Goal: Task Accomplishment & Management: Manage account settings

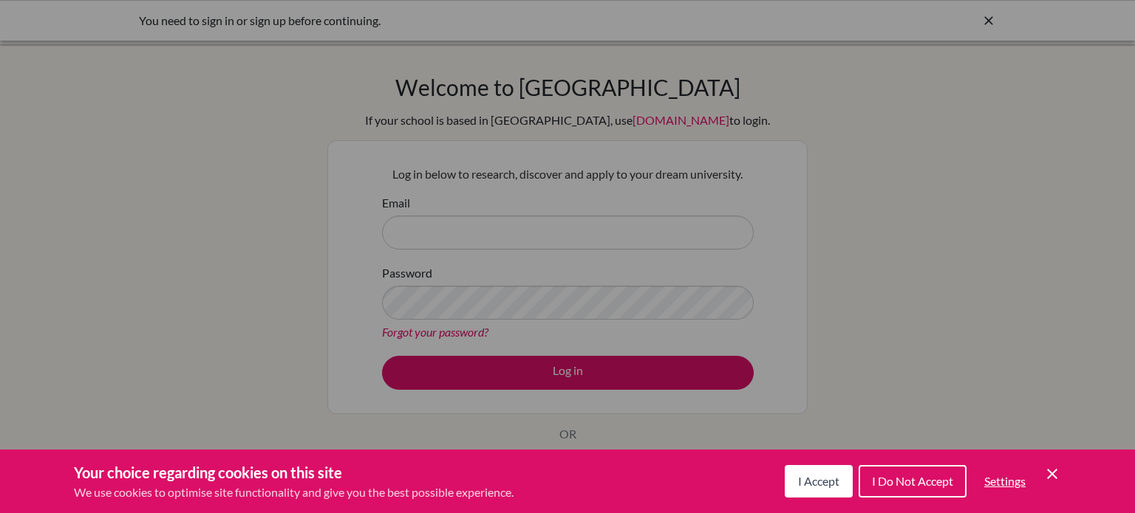
click at [1049, 469] on icon "Cookie Control Close Icon" at bounding box center [1052, 474] width 18 height 18
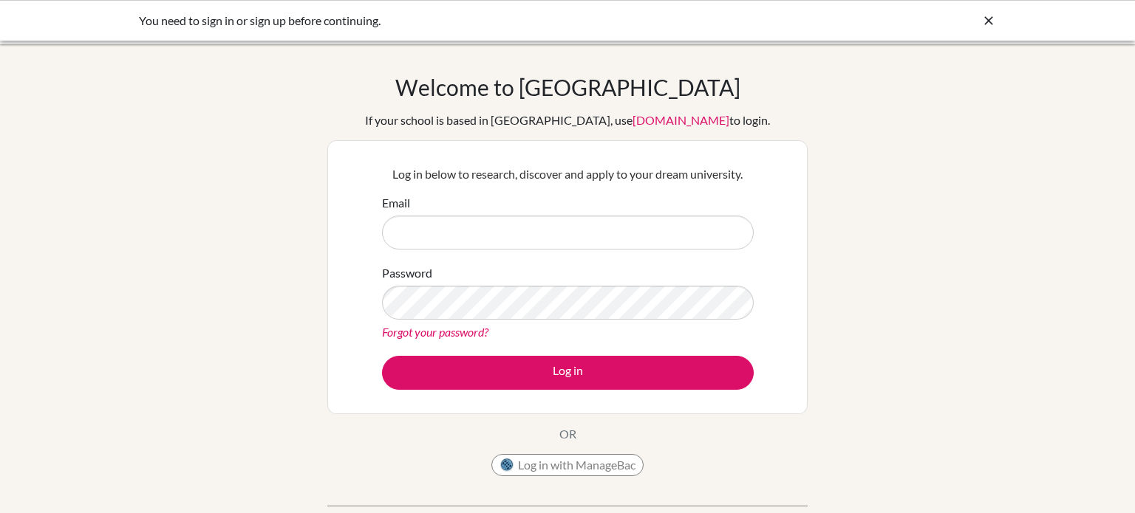
click at [414, 340] on div "Forgot your password?" at bounding box center [568, 333] width 372 height 18
click at [423, 335] on link "Forgot your password?" at bounding box center [435, 332] width 106 height 14
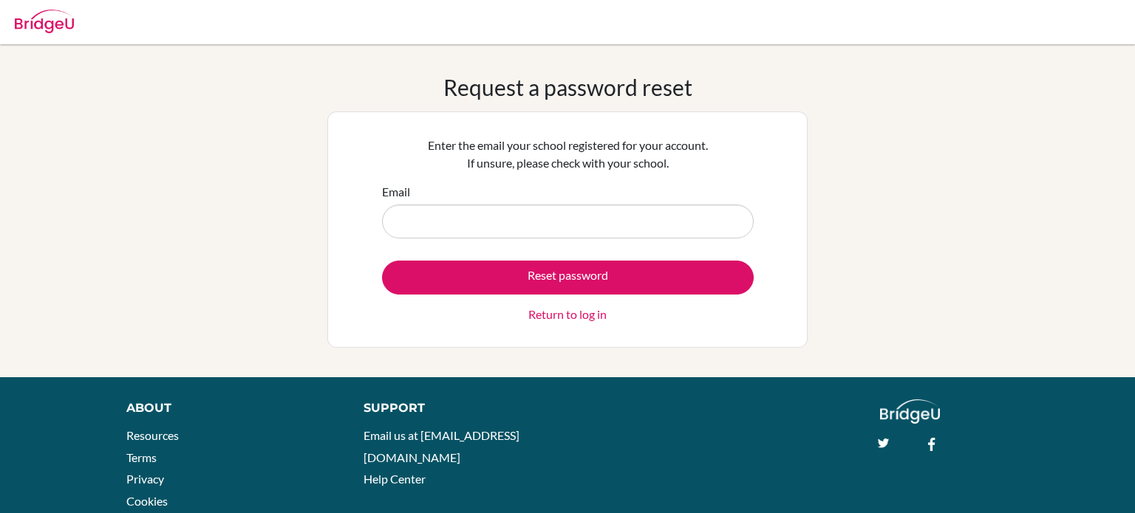
click at [423, 221] on input "Email" at bounding box center [568, 222] width 372 height 34
type input "hassankhader@summitschool.ae"
click at [382, 261] on button "Reset password" at bounding box center [568, 278] width 372 height 34
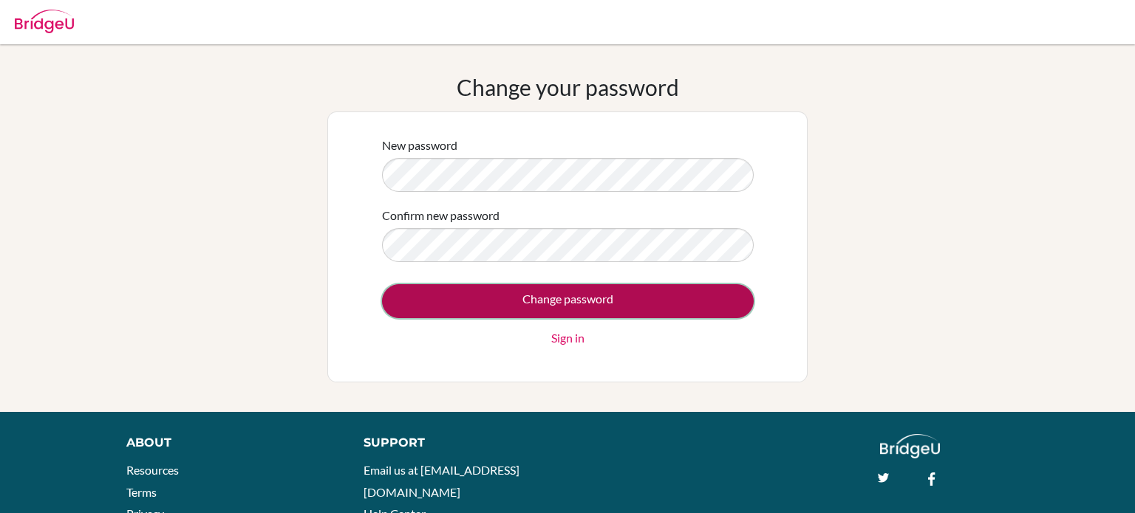
click at [490, 299] on input "Change password" at bounding box center [568, 301] width 372 height 34
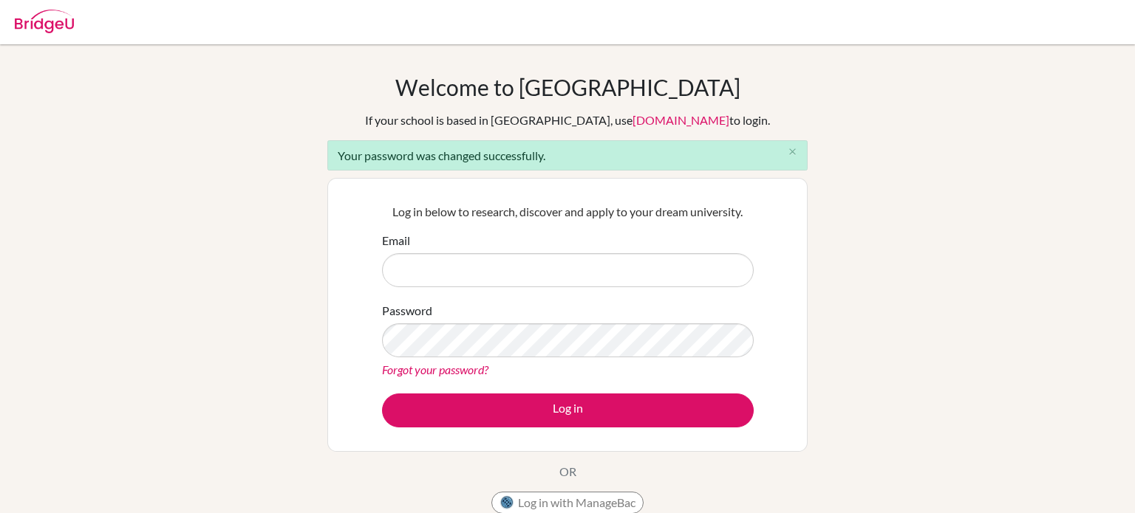
click at [428, 273] on input "Email" at bounding box center [568, 270] width 372 height 34
type input "[EMAIL_ADDRESS][DOMAIN_NAME]"
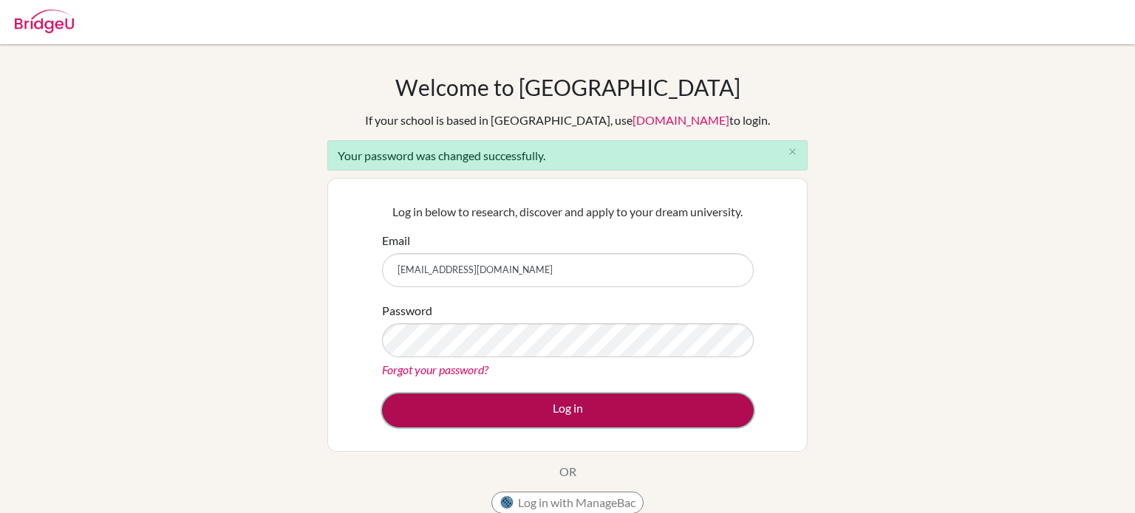
click at [575, 412] on button "Log in" at bounding box center [568, 411] width 372 height 34
